Goal: Navigation & Orientation: Find specific page/section

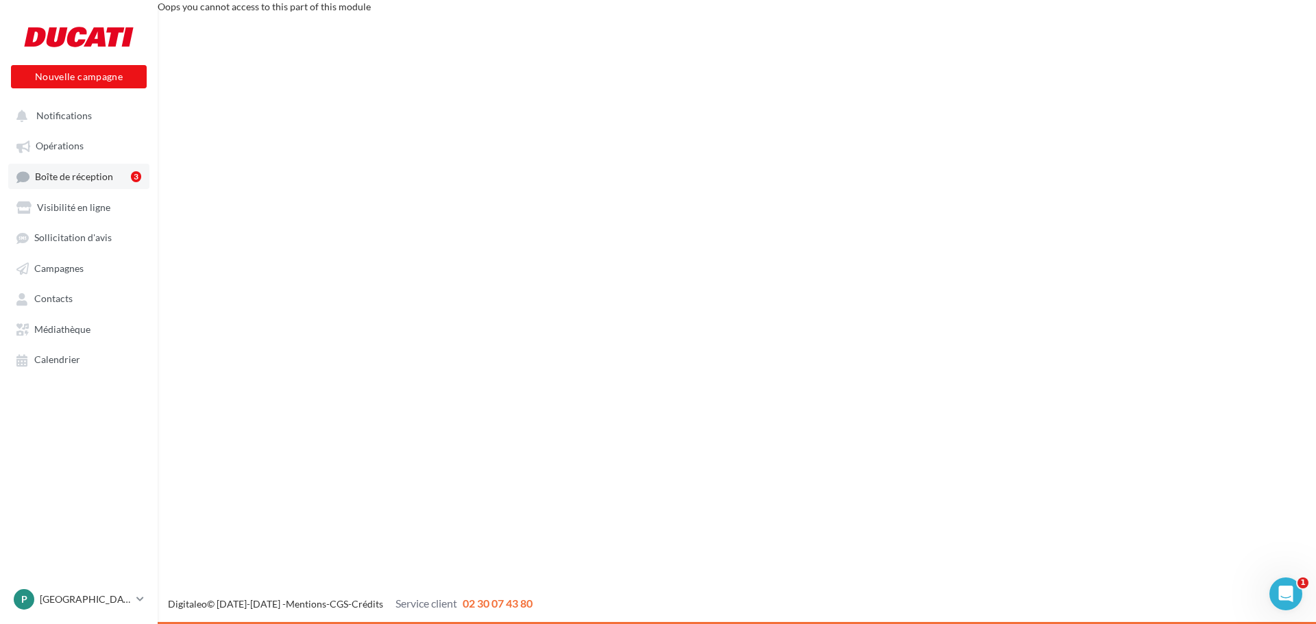
click at [89, 180] on span "Boîte de réception" at bounding box center [74, 177] width 78 height 12
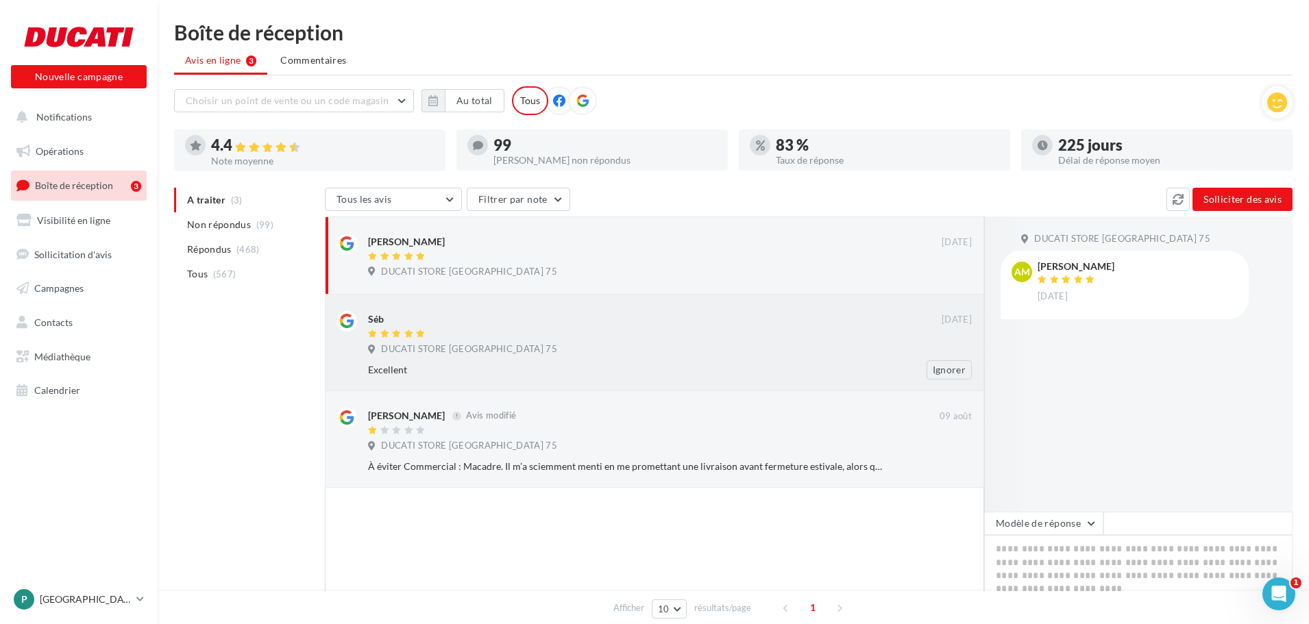
click at [645, 332] on div at bounding box center [654, 335] width 573 height 12
click at [630, 279] on div "DUCATI STORE [GEOGRAPHIC_DATA] 75" at bounding box center [670, 273] width 604 height 15
click at [941, 275] on button "Ignorer" at bounding box center [949, 273] width 45 height 19
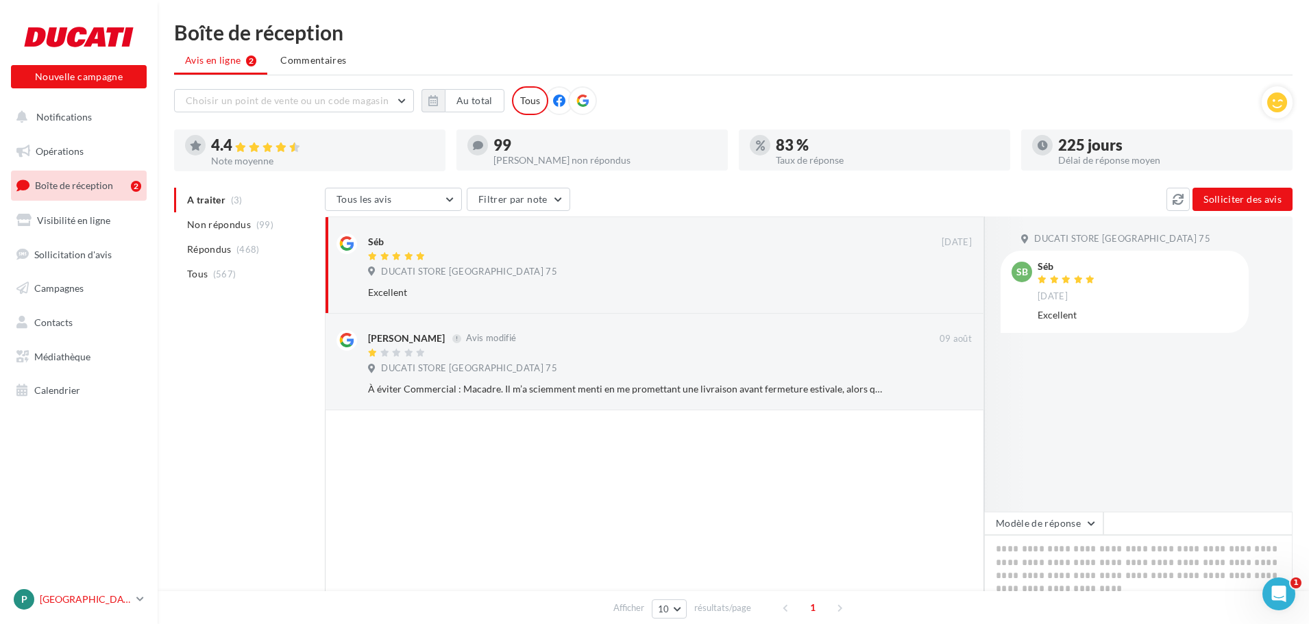
click at [60, 592] on div "P PARIS [DOMAIN_NAME]" at bounding box center [72, 599] width 117 height 21
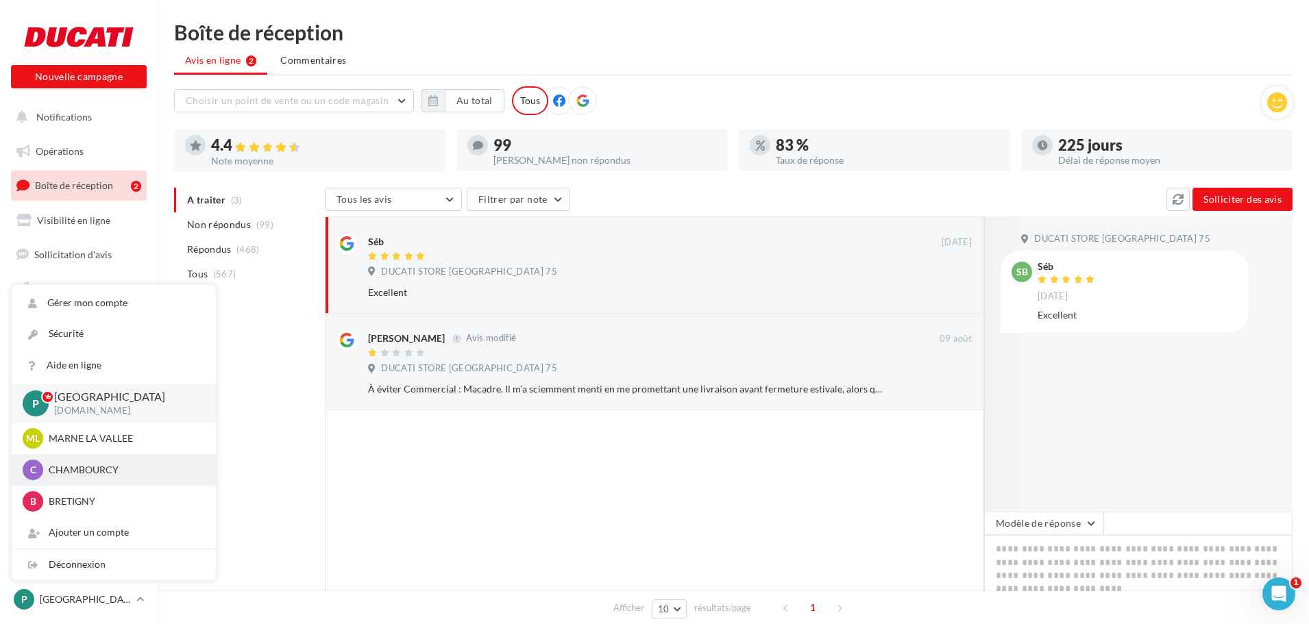
click at [77, 478] on div "C CHAMBOURCY romain.macadre.chambourcy" at bounding box center [114, 470] width 182 height 21
